Goal: Communication & Community: Answer question/provide support

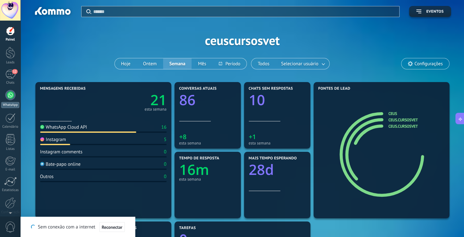
scroll to position [58, 0]
click at [9, 97] on div at bounding box center [10, 95] width 10 height 10
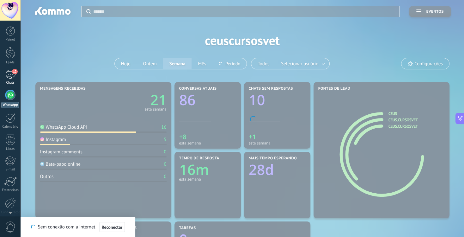
click at [10, 76] on div "12" at bounding box center [10, 74] width 10 height 9
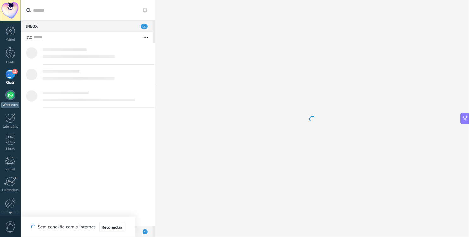
click at [10, 101] on link "WhatsApp" at bounding box center [10, 99] width 21 height 18
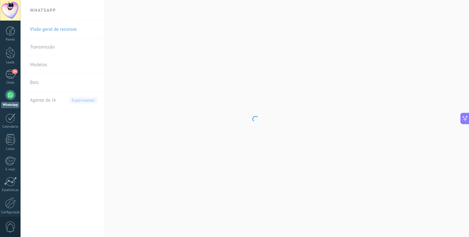
scroll to position [68, 0]
click at [46, 64] on body ".abecls-1,.abecls-2{fill-rule:evenodd}.abecls-2{fill:#fff} .abhcls-1{fill:none}…" at bounding box center [234, 118] width 469 height 237
click at [34, 63] on link "Modelos" at bounding box center [64, 65] width 68 height 18
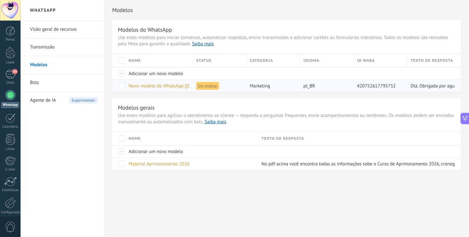
click at [208, 85] on span "Em análise" at bounding box center [207, 86] width 23 height 8
click at [175, 88] on span "Novo modelo do WhatsApp ([DATE] 17:22)" at bounding box center [171, 86] width 85 height 6
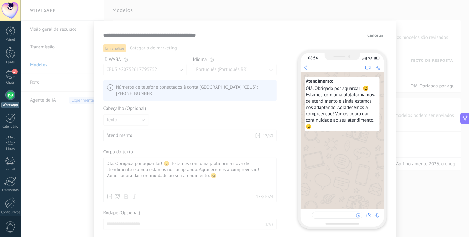
scroll to position [60, 0]
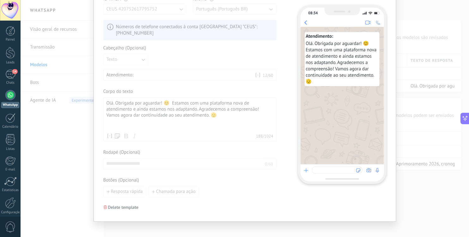
click at [80, 176] on div "**********" at bounding box center [245, 118] width 449 height 237
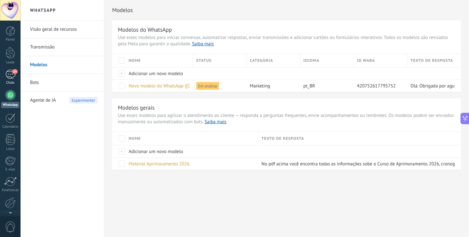
click at [10, 79] on link "14 Chats" at bounding box center [10, 77] width 21 height 15
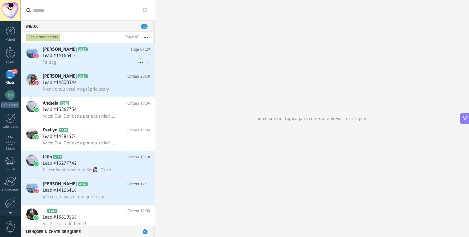
click at [108, 58] on div "Lead #14166416" at bounding box center [97, 55] width 108 height 6
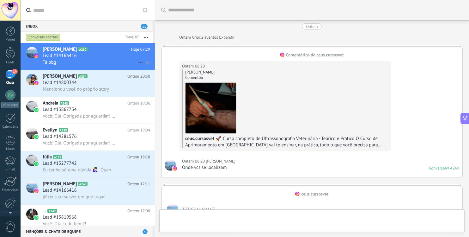
scroll to position [463, 0]
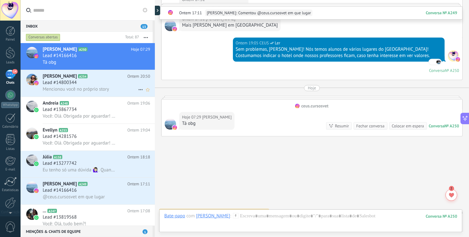
click at [99, 88] on span "Mencionou você no próprio story" at bounding box center [76, 89] width 66 height 6
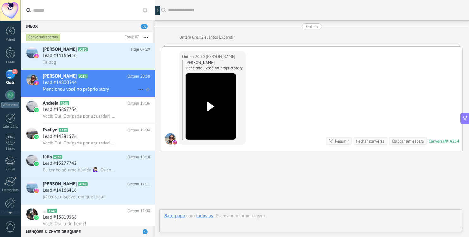
scroll to position [24, 0]
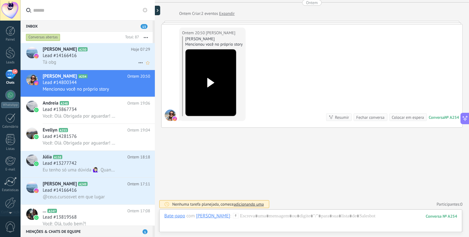
click at [101, 54] on div "Lead #14166416" at bounding box center [97, 55] width 108 height 6
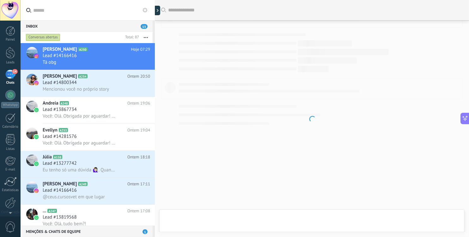
scroll to position [451, 0]
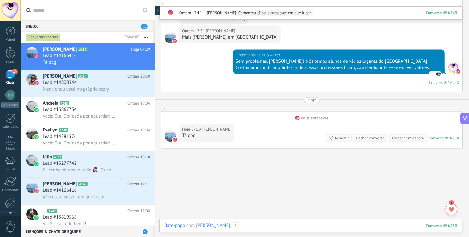
click at [266, 226] on div at bounding box center [310, 231] width 293 height 19
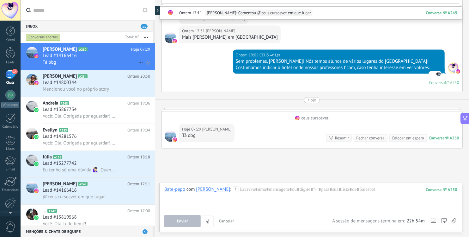
click at [139, 62] on use at bounding box center [141, 62] width 4 height 1
click at [143, 71] on div "Marcar como respondida" at bounding box center [168, 65] width 57 height 13
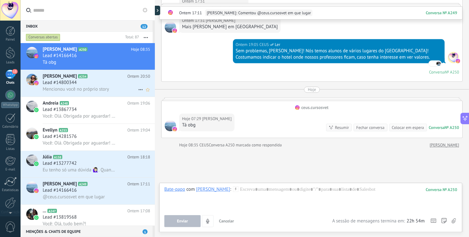
click at [138, 91] on icon at bounding box center [141, 90] width 8 height 8
click at [146, 93] on div "Marcar como respondida" at bounding box center [168, 92] width 57 height 13
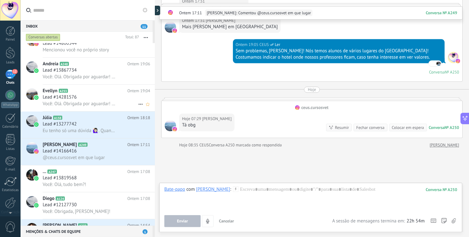
scroll to position [42, 0]
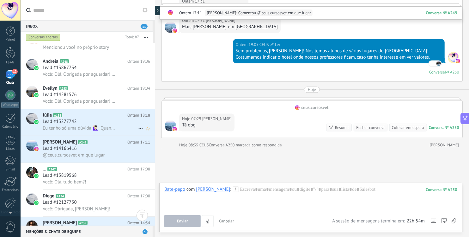
click at [100, 123] on div "Lead #13277742" at bounding box center [97, 121] width 108 height 6
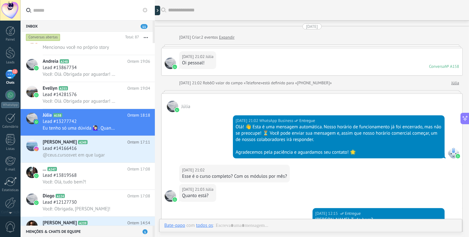
scroll to position [927, 0]
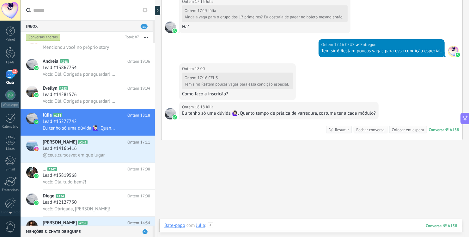
click at [262, 228] on div at bounding box center [310, 231] width 293 height 19
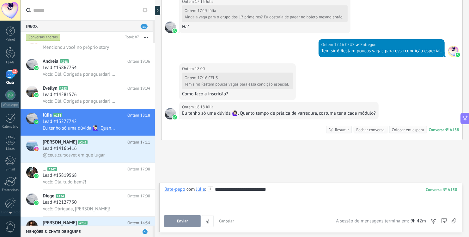
click at [216, 188] on div "**********" at bounding box center [310, 198] width 293 height 24
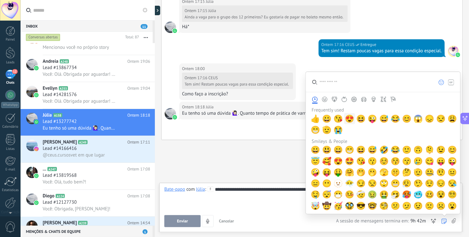
drag, startPoint x: 445, startPoint y: 221, endPoint x: 350, endPoint y: 121, distance: 137.8
click at [441, 215] on div at bounding box center [444, 221] width 6 height 12
click at [450, 148] on span "😊" at bounding box center [452, 149] width 9 height 9
click at [255, 202] on div "**********" at bounding box center [310, 198] width 293 height 24
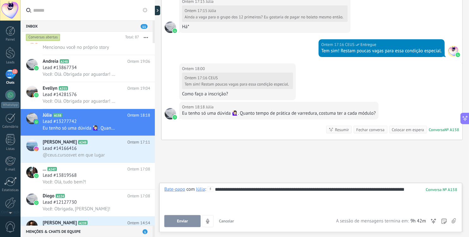
click at [236, 190] on div "**********" at bounding box center [310, 198] width 293 height 24
click at [363, 189] on div "**********" at bounding box center [310, 198] width 293 height 24
drag, startPoint x: 400, startPoint y: 190, endPoint x: 434, endPoint y: 190, distance: 33.5
click at [434, 190] on div "**********" at bounding box center [310, 198] width 293 height 24
click at [180, 223] on span "Enviar" at bounding box center [182, 221] width 11 height 4
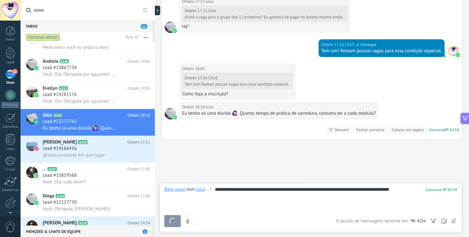
scroll to position [924, 0]
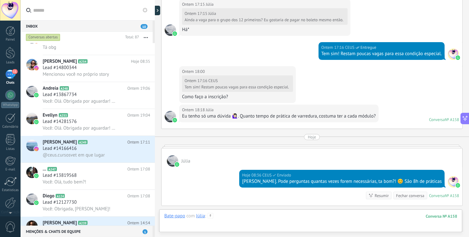
click at [233, 216] on div at bounding box center [310, 221] width 293 height 19
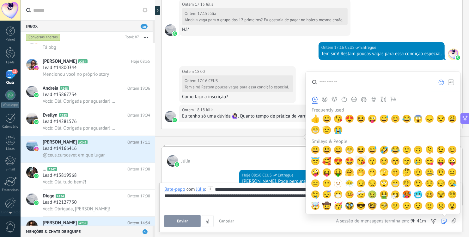
click at [349, 158] on span "🤩" at bounding box center [349, 161] width 9 height 9
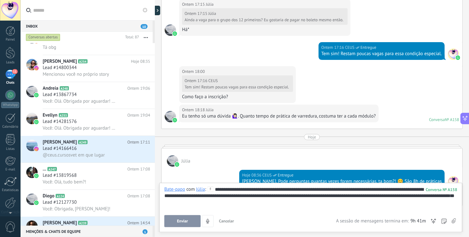
click at [207, 209] on div "**********" at bounding box center [310, 198] width 293 height 24
click at [170, 225] on button "Enviar" at bounding box center [182, 221] width 36 height 12
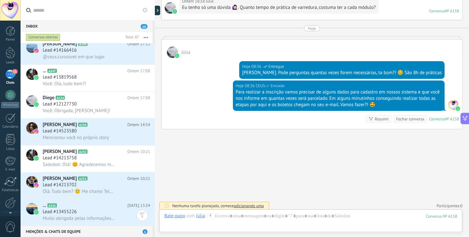
scroll to position [149, 0]
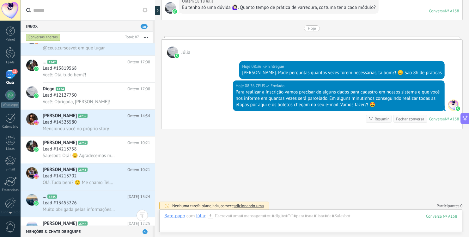
click at [39, 13] on input "text" at bounding box center [91, 10] width 117 height 20
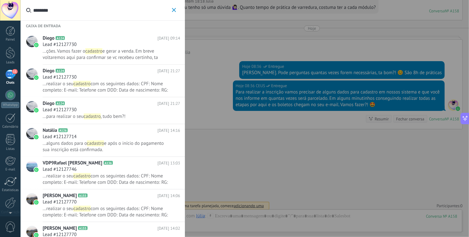
type input "********"
click at [91, 80] on div "Lead #12127730" at bounding box center [112, 77] width 138 height 6
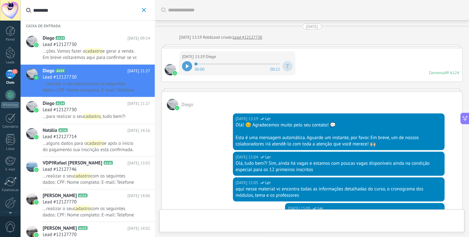
scroll to position [626, 0]
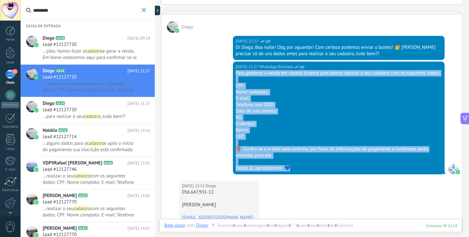
drag, startPoint x: 290, startPoint y: 166, endPoint x: 233, endPoint y: 71, distance: 110.4
click at [233, 71] on div "[DATE] 21:27 WhatsApp Business Ler Para geramos a venda em nossos sistema preci…" at bounding box center [339, 117] width 212 height 113
copy div "Para geramos a venda em nossos sistema precisamos realizar o seu cadastro com o…"
click at [146, 11] on button "********" at bounding box center [143, 10] width 7 height 8
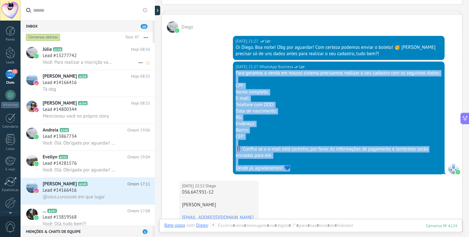
click at [82, 62] on span "Você: Para realizar a inscrição vamos precisar de alguns dados para cadastro em…" at bounding box center [79, 62] width 73 height 6
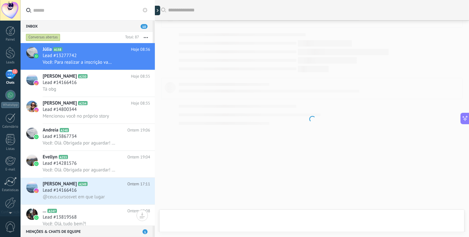
scroll to position [1020, 0]
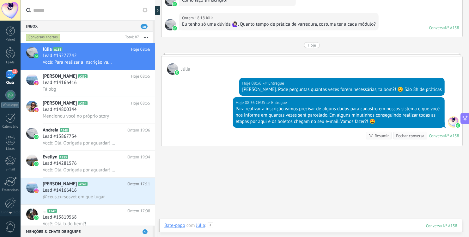
click at [273, 224] on div at bounding box center [310, 231] width 293 height 19
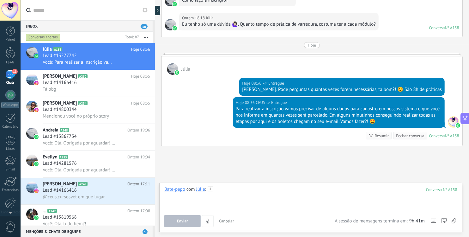
paste div
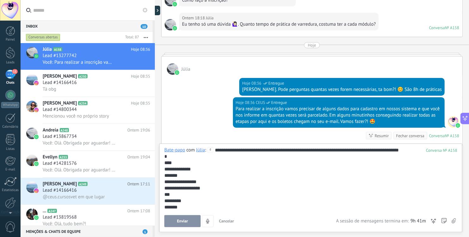
scroll to position [38, 0]
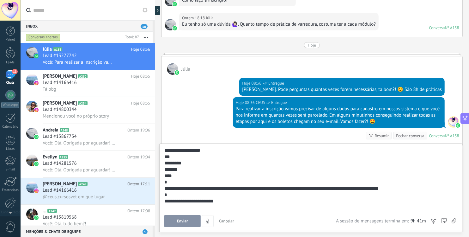
click at [177, 218] on button "Enviar" at bounding box center [182, 221] width 36 height 12
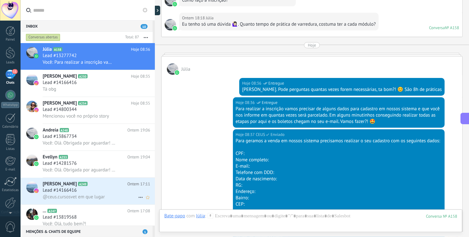
scroll to position [1151, 0]
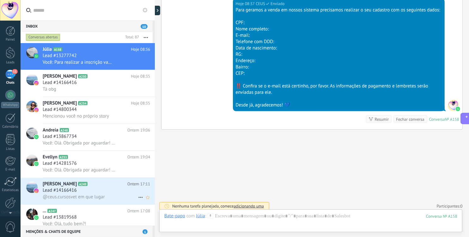
click at [89, 194] on span "@ceus.cursosvet em que lugar" at bounding box center [74, 197] width 62 height 6
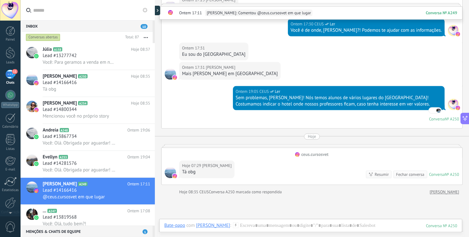
scroll to position [413, 0]
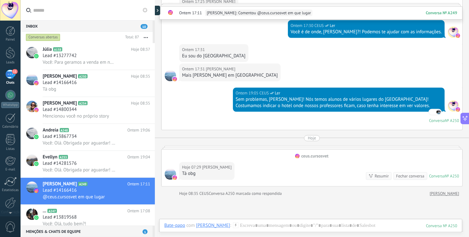
click at [207, 88] on div "Ontem 19:05 CEUS Ler Sem problemas, [PERSON_NAME]! Nós temos alunos de vários l…" at bounding box center [312, 109] width 301 height 42
click at [251, 226] on div at bounding box center [310, 231] width 293 height 19
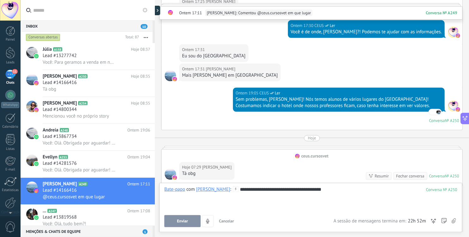
click at [182, 222] on span "Enviar" at bounding box center [182, 221] width 11 height 4
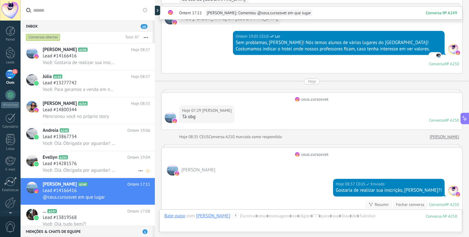
scroll to position [80, 0]
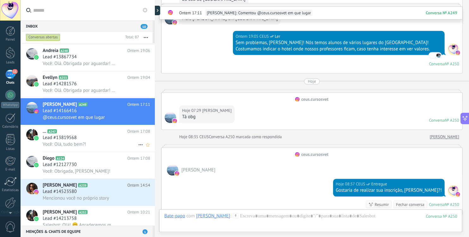
click at [85, 148] on div "... A247 Ontem 17:08 Lead #13819568 Você: Olá, tudo bem?!" at bounding box center [99, 138] width 112 height 27
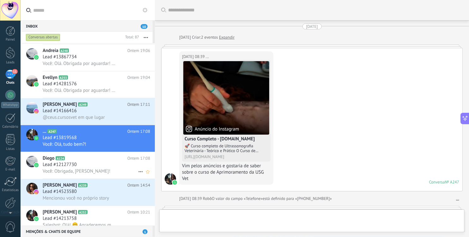
scroll to position [368, 0]
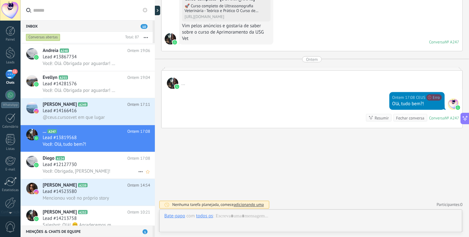
click at [83, 166] on div "Diego A124 Ontem 17:08 Lead #12127730 Você: Obrigada, [PERSON_NAME]!" at bounding box center [99, 165] width 112 height 27
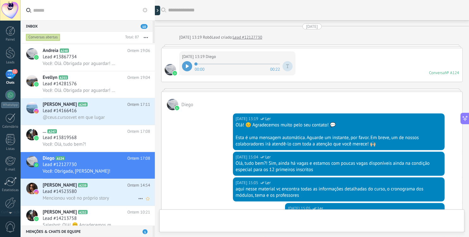
click at [82, 192] on div "Lead #14523580" at bounding box center [97, 191] width 108 height 6
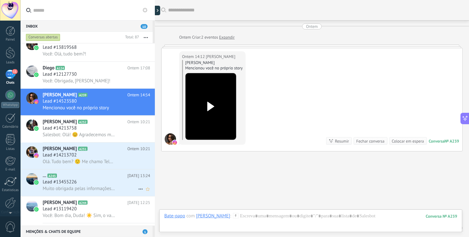
scroll to position [171, 0]
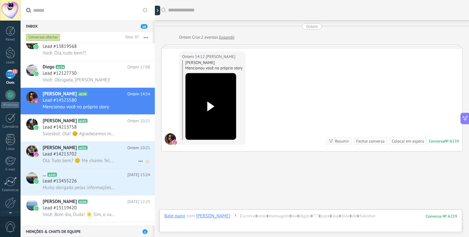
click at [82, 159] on span "Olá. Tudo bem? 🙂 Me chamo Telma e sou representante comercial da Office Impress…" at bounding box center [79, 160] width 73 height 6
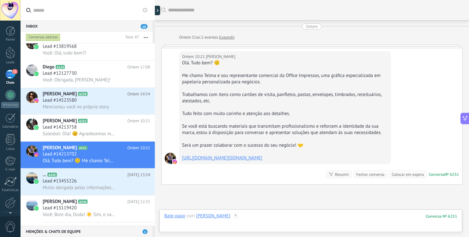
click at [249, 216] on div at bounding box center [310, 221] width 293 height 19
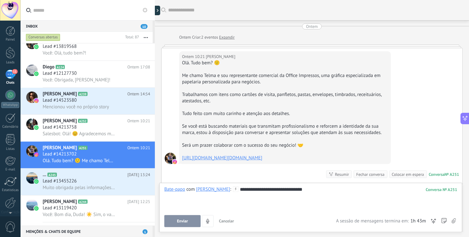
click at [175, 222] on button "Enviar" at bounding box center [182, 221] width 36 height 12
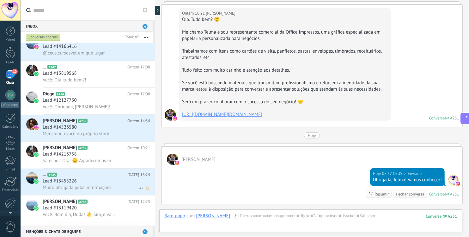
click at [111, 187] on span "Muito obrigada pelas informações! Acredito ser importante ter o equipamento de …" at bounding box center [79, 187] width 73 height 6
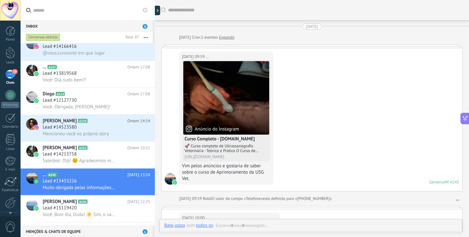
scroll to position [649, 0]
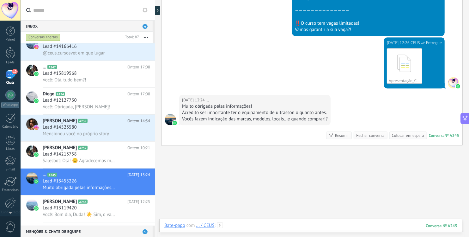
click at [329, 225] on div at bounding box center [310, 231] width 293 height 19
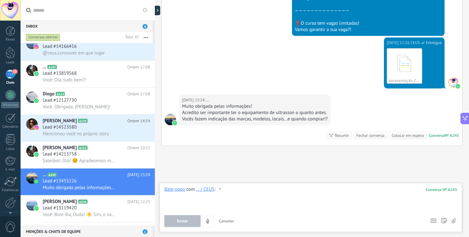
click at [271, 194] on div at bounding box center [310, 198] width 293 height 24
click at [265, 197] on div at bounding box center [310, 198] width 293 height 24
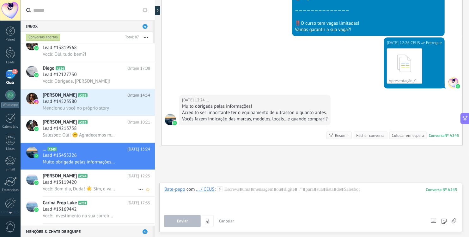
click at [101, 179] on div "Lead #13119420" at bounding box center [97, 182] width 108 height 6
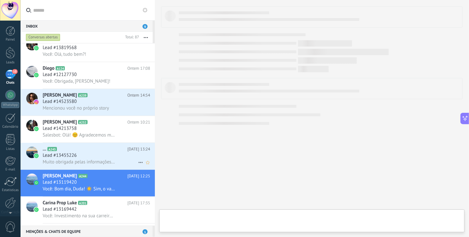
click at [97, 153] on div "Lead #13455226" at bounding box center [97, 155] width 108 height 6
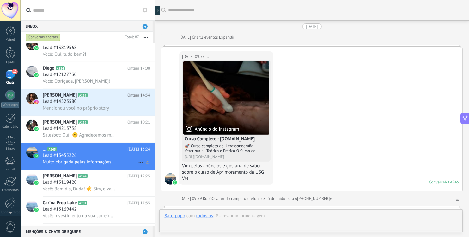
scroll to position [667, 0]
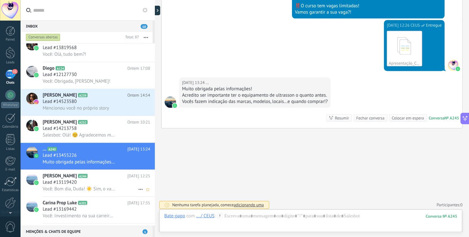
click at [93, 183] on div "Lead #13119420" at bounding box center [97, 182] width 108 height 6
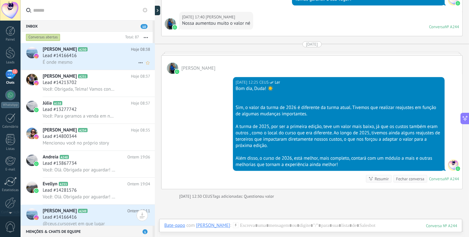
click at [89, 65] on div "É onde mesmo" at bounding box center [97, 62] width 108 height 7
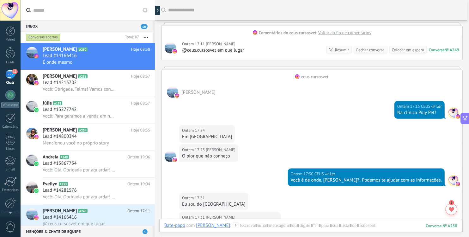
scroll to position [560, 0]
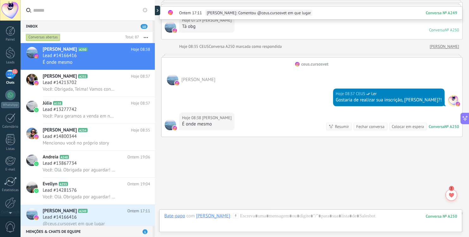
click at [268, 211] on div "Bate-papo E-mail Nota Tarefa Bate-papo com [PERSON_NAME] : 250 Enviar Cancelar …" at bounding box center [310, 220] width 303 height 23
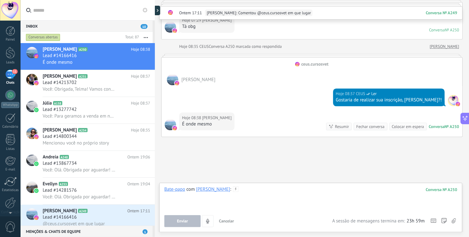
click at [262, 186] on div at bounding box center [310, 198] width 293 height 24
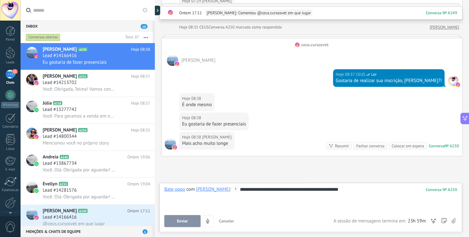
scroll to position [598, 0]
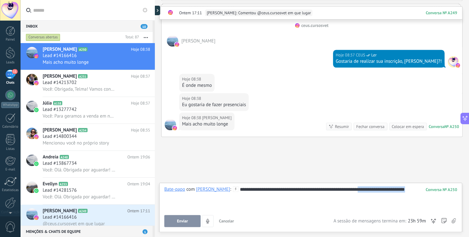
drag, startPoint x: 350, startPoint y: 190, endPoint x: 436, endPoint y: 187, distance: 86.4
click at [436, 187] on div "**********" at bounding box center [310, 198] width 293 height 24
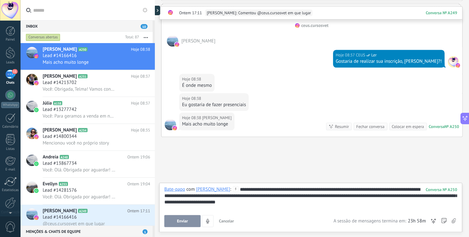
click at [226, 189] on div "**********" at bounding box center [310, 198] width 293 height 24
click at [287, 202] on div "**********" at bounding box center [310, 198] width 293 height 24
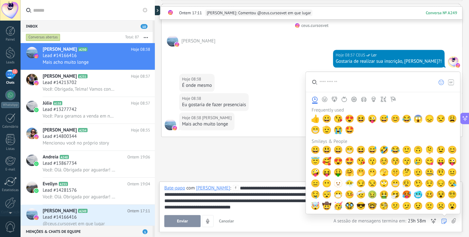
click at [447, 219] on icon at bounding box center [444, 220] width 5 height 5
click at [448, 149] on span "😊" at bounding box center [452, 149] width 9 height 9
click at [248, 215] on div "Enviar Cancelar Rastrear cliques em links ? Reduzir links longos e rastrear cli…" at bounding box center [248, 221] width 169 height 12
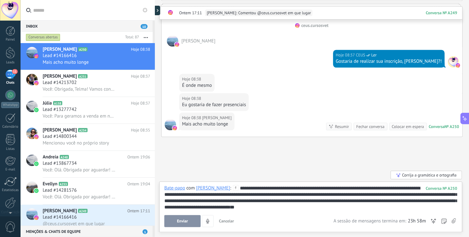
click at [253, 192] on div "**********" at bounding box center [310, 197] width 293 height 25
click at [230, 195] on div "**********" at bounding box center [310, 197] width 293 height 25
click at [231, 202] on div "**********" at bounding box center [310, 197] width 293 height 25
click at [238, 200] on div "**********" at bounding box center [310, 197] width 293 height 25
click at [261, 188] on div "**********" at bounding box center [310, 197] width 293 height 25
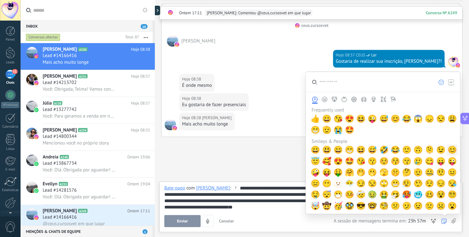
click at [450, 150] on span "😊" at bounding box center [452, 149] width 9 height 9
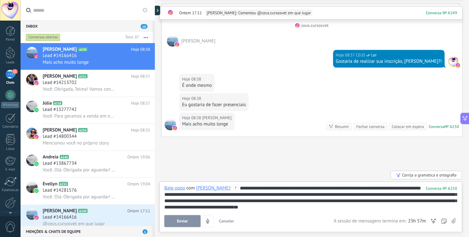
click at [331, 207] on div "**********" at bounding box center [310, 197] width 293 height 25
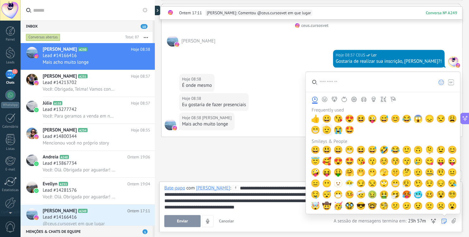
click at [325, 130] on span "🫡" at bounding box center [326, 129] width 9 height 9
click at [328, 163] on span "🥰" at bounding box center [326, 161] width 9 height 9
click at [263, 198] on div "**********" at bounding box center [310, 197] width 293 height 25
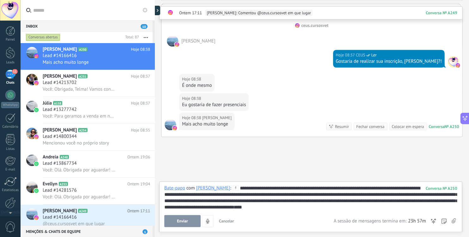
click at [183, 223] on span "Enviar" at bounding box center [182, 221] width 11 height 4
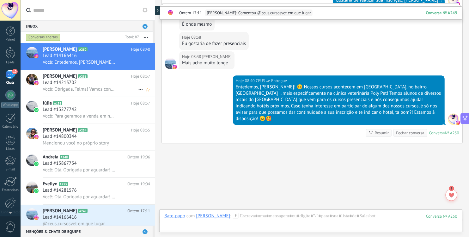
click at [71, 91] on span "Você: Obrigada, Telma! Vamos conhecer!" at bounding box center [79, 89] width 73 height 6
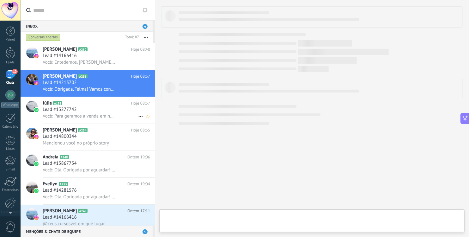
click at [77, 114] on span "Você: Para geramos a venda em nossos sistema precisamos realizar o seu cadastro…" at bounding box center [79, 116] width 73 height 6
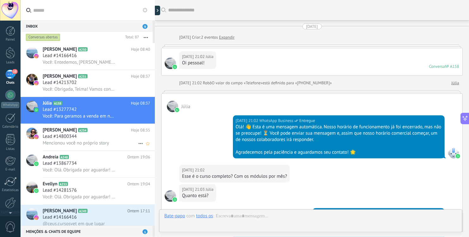
scroll to position [1093, 0]
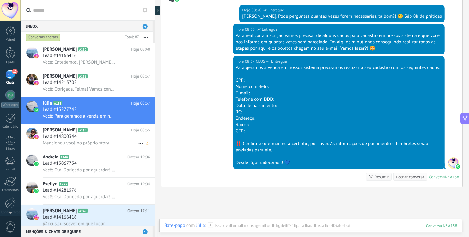
click at [76, 141] on span "Mencionou você no próprio story" at bounding box center [76, 143] width 66 height 6
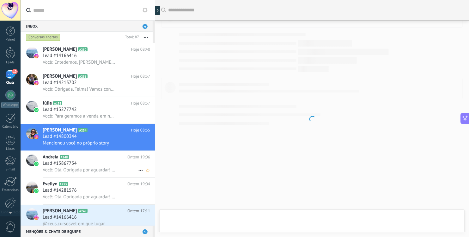
click at [76, 169] on span "Você: Olá. Obrigada por aguardar! 😊 Estamos com uma plataforma nova de atendime…" at bounding box center [79, 170] width 73 height 6
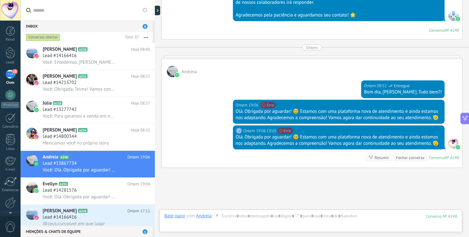
scroll to position [292, 0]
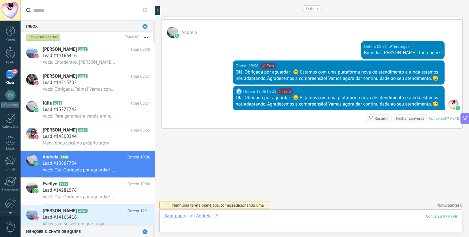
click at [278, 213] on div at bounding box center [310, 221] width 293 height 19
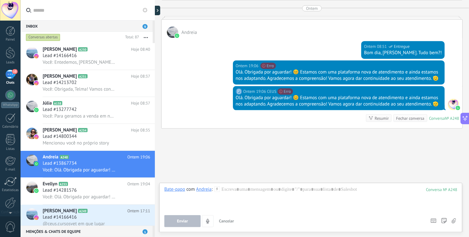
click at [218, 188] on icon at bounding box center [217, 189] width 6 height 6
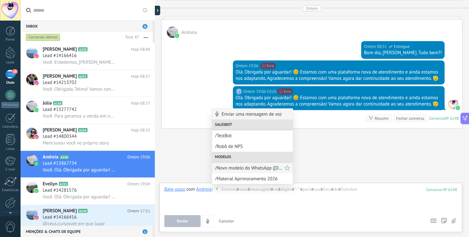
click at [248, 169] on span "/Novo modelo do WhatsApp ([DATE] 17:22)" at bounding box center [250, 168] width 70 height 6
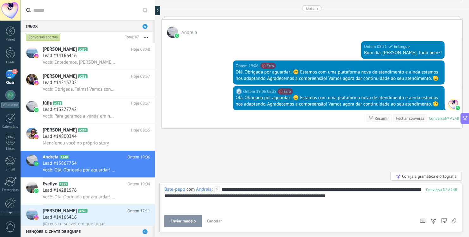
click at [10, 72] on div "10" at bounding box center [10, 74] width 10 height 9
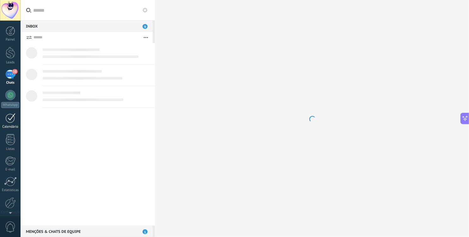
click at [6, 126] on div "Calendário" at bounding box center [10, 127] width 18 height 4
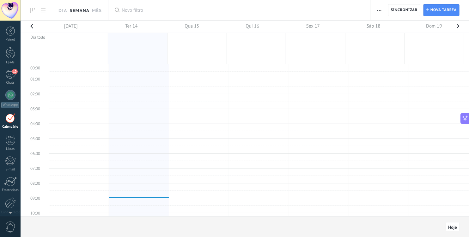
scroll to position [117, 0]
click at [6, 98] on link "WhatsApp" at bounding box center [10, 99] width 21 height 18
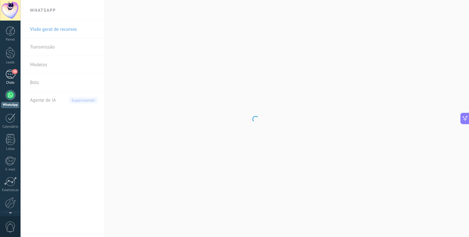
click at [10, 70] on div "10" at bounding box center [10, 74] width 10 height 9
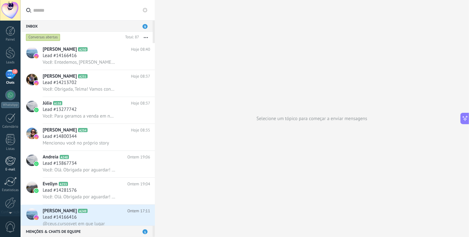
click at [10, 159] on div at bounding box center [10, 160] width 10 height 9
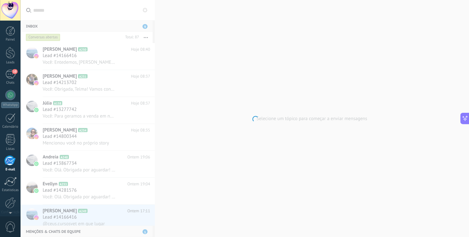
scroll to position [27, 0]
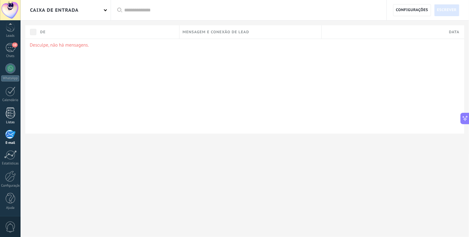
click at [8, 115] on div at bounding box center [10, 112] width 9 height 11
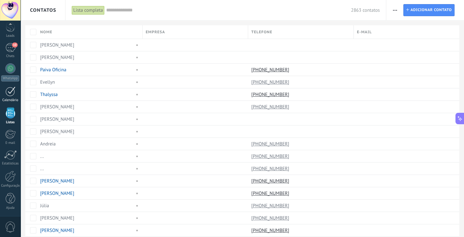
click at [12, 92] on div at bounding box center [10, 91] width 10 height 10
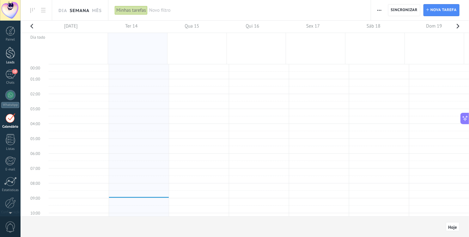
click at [8, 55] on div at bounding box center [10, 53] width 9 height 12
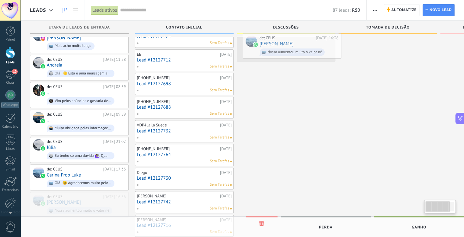
drag, startPoint x: 79, startPoint y: 194, endPoint x: 292, endPoint y: 41, distance: 261.6
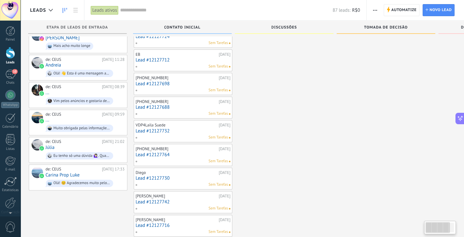
scroll to position [0, 2]
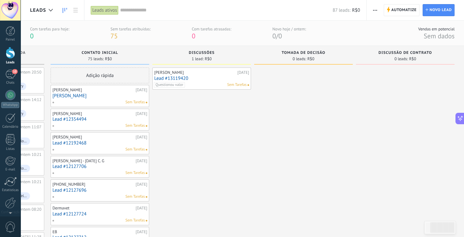
scroll to position [0, 0]
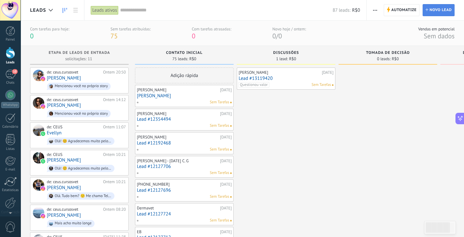
click at [440, 9] on span "Novo lead" at bounding box center [441, 9] width 22 height 11
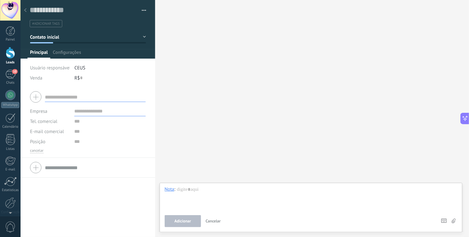
click at [24, 10] on icon at bounding box center [25, 10] width 3 height 4
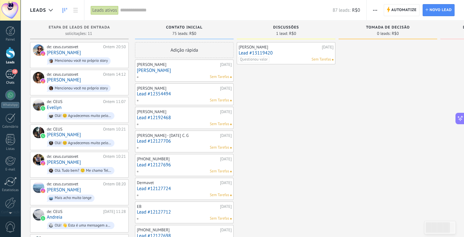
click at [8, 77] on div "10" at bounding box center [10, 74] width 10 height 9
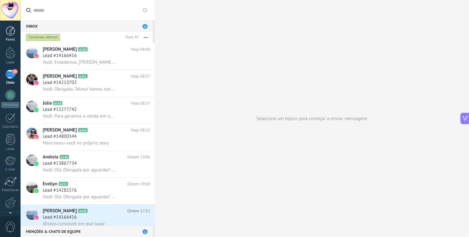
click at [13, 31] on div at bounding box center [10, 30] width 9 height 9
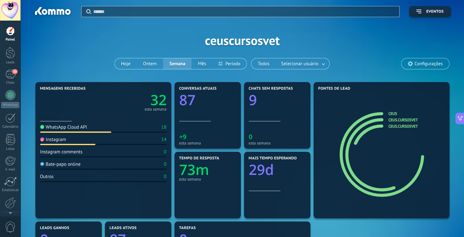
click at [169, 63] on button "Semana" at bounding box center [177, 63] width 29 height 11
click at [403, 119] on link "ceus.cursosvet" at bounding box center [403, 119] width 29 height 5
click at [376, 130] on icon at bounding box center [383, 153] width 62 height 63
click at [376, 114] on icon at bounding box center [382, 155] width 82 height 82
click at [420, 172] on icon at bounding box center [381, 154] width 78 height 73
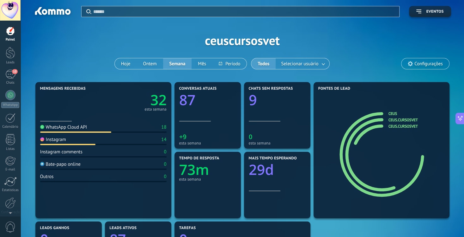
click at [347, 60] on div "Aplicar Eventos ceuscursosvet Hoje Ontem Semana Mês Todos Selecionar usuário Co…" at bounding box center [242, 40] width 425 height 80
click at [394, 113] on link "CEUS" at bounding box center [393, 113] width 9 height 5
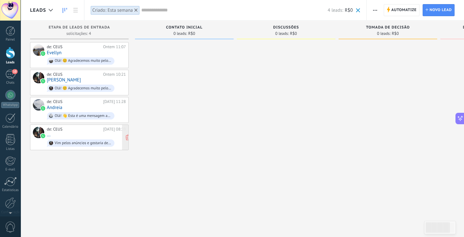
click at [82, 132] on div "de: CEUS [DATE] 08:39 ... Vim pelos anúncios e gostaria de saber sobre o curso …" at bounding box center [86, 137] width 79 height 22
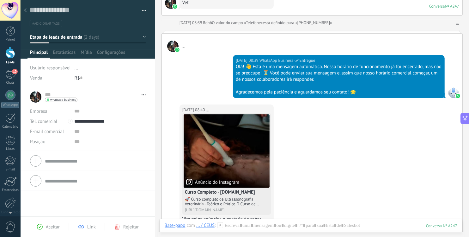
scroll to position [368, 0]
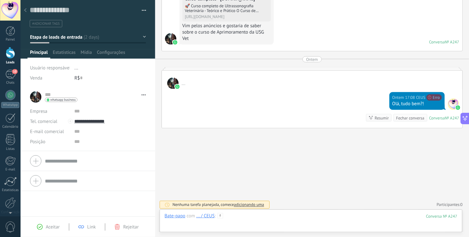
click at [275, 216] on div at bounding box center [311, 221] width 293 height 19
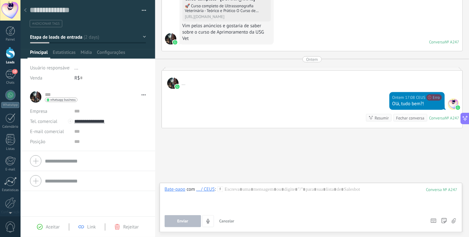
click at [50, 234] on div "Aceitar Link Rejeitar" at bounding box center [88, 226] width 135 height 21
click at [50, 223] on div "Aceitar Link Rejeitar" at bounding box center [88, 226] width 120 height 7
click at [47, 225] on span "Aceitar" at bounding box center [53, 227] width 14 height 6
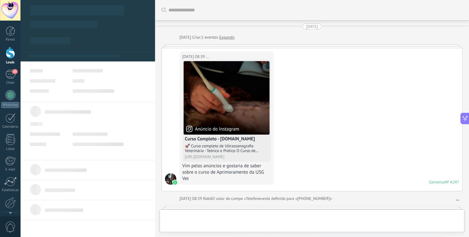
scroll to position [399, 0]
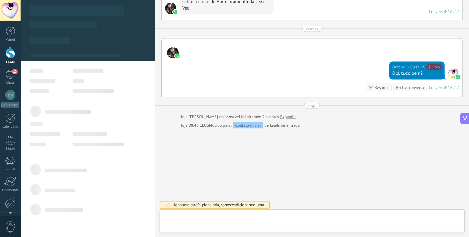
type textarea "**********"
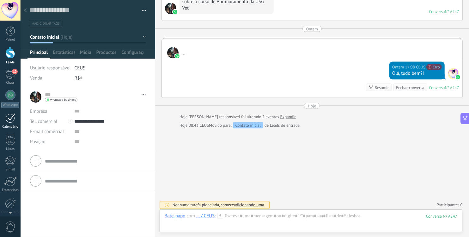
click at [10, 123] on link "Calendário" at bounding box center [10, 121] width 21 height 16
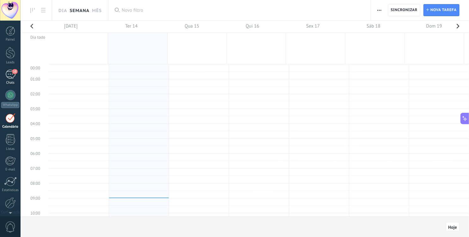
scroll to position [117, 0]
click at [9, 70] on div "10" at bounding box center [10, 74] width 10 height 9
